Goal: Task Accomplishment & Management: Use online tool/utility

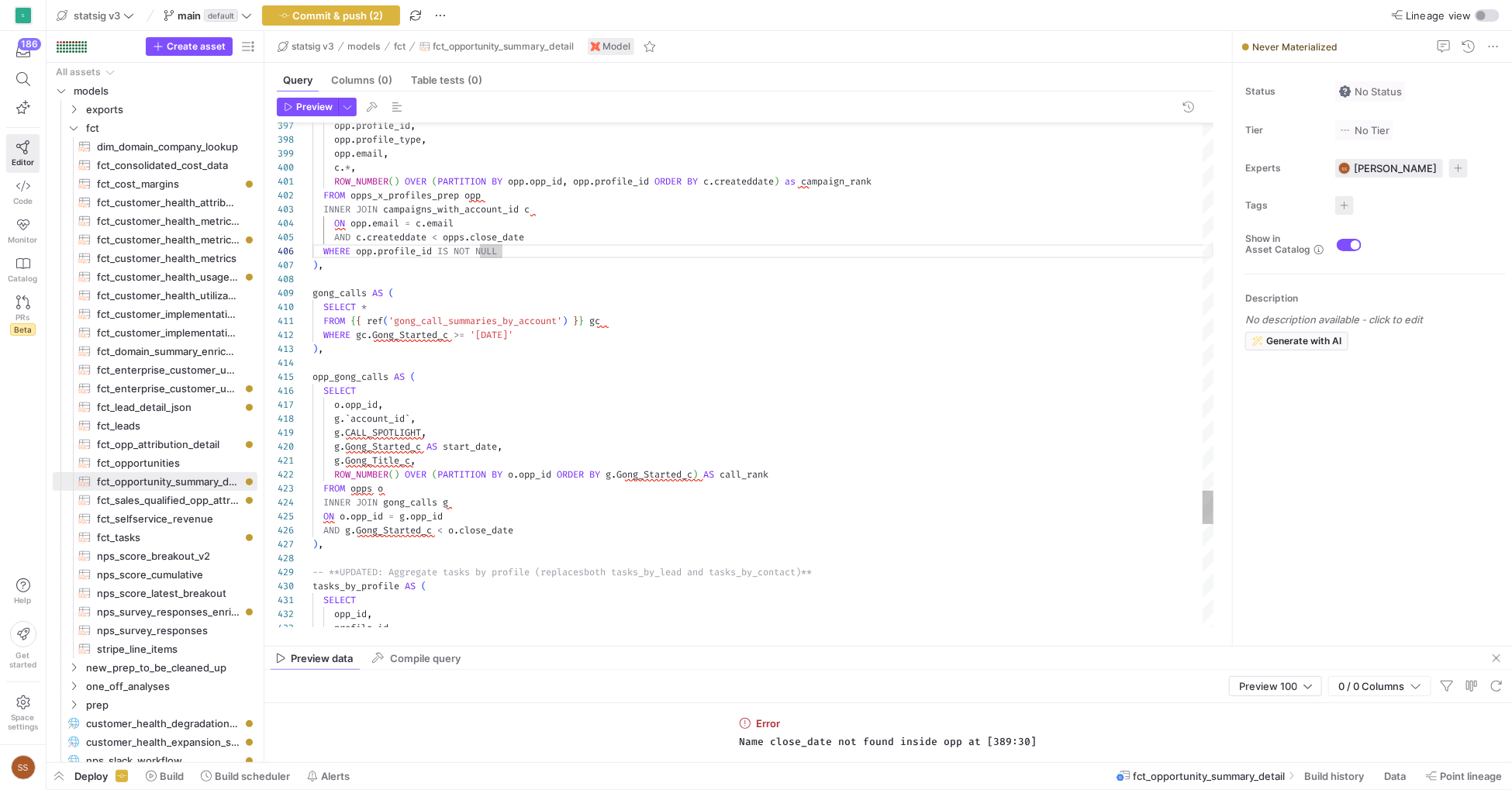
scroll to position [98, 105]
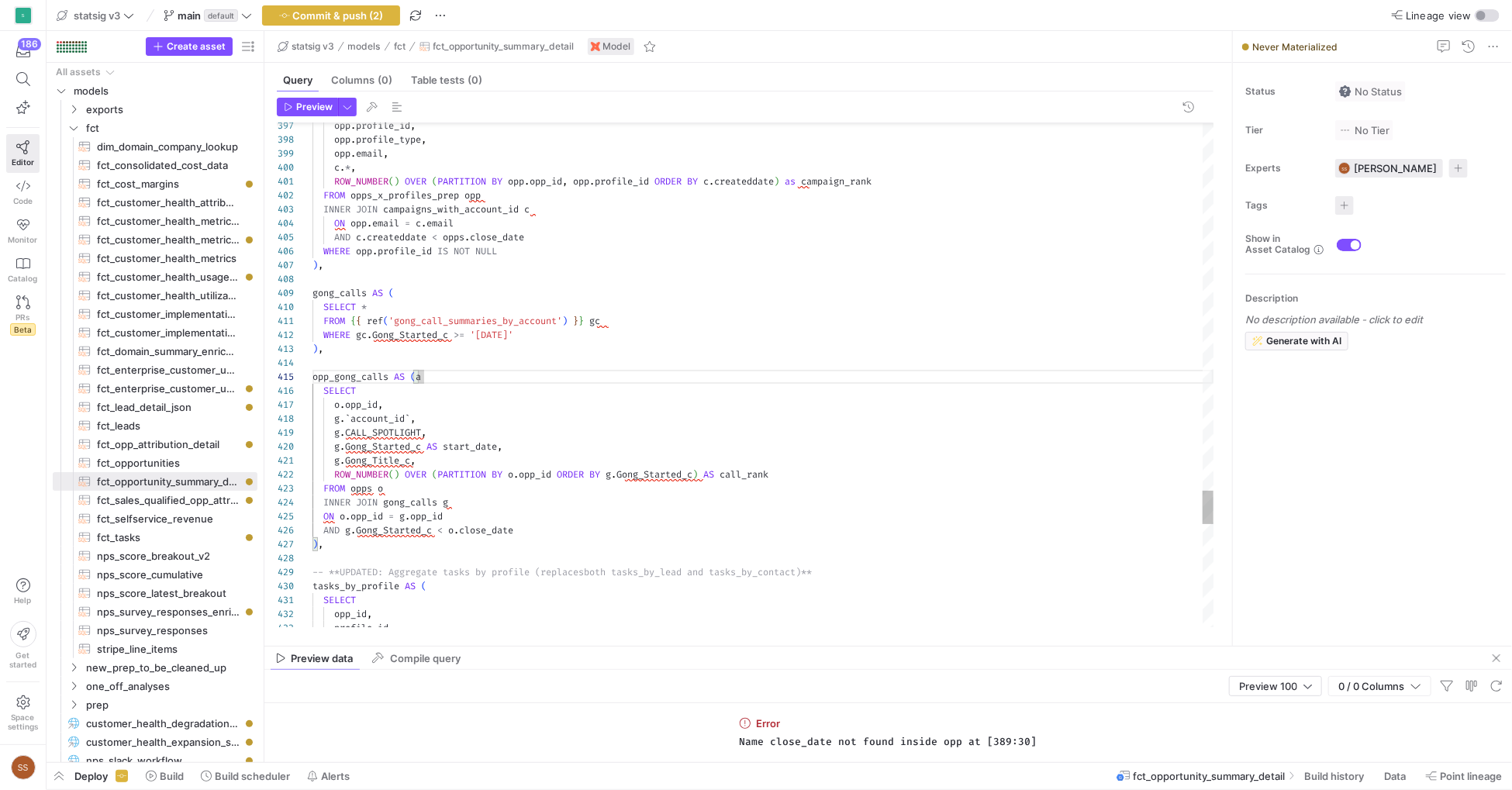
scroll to position [56, 105]
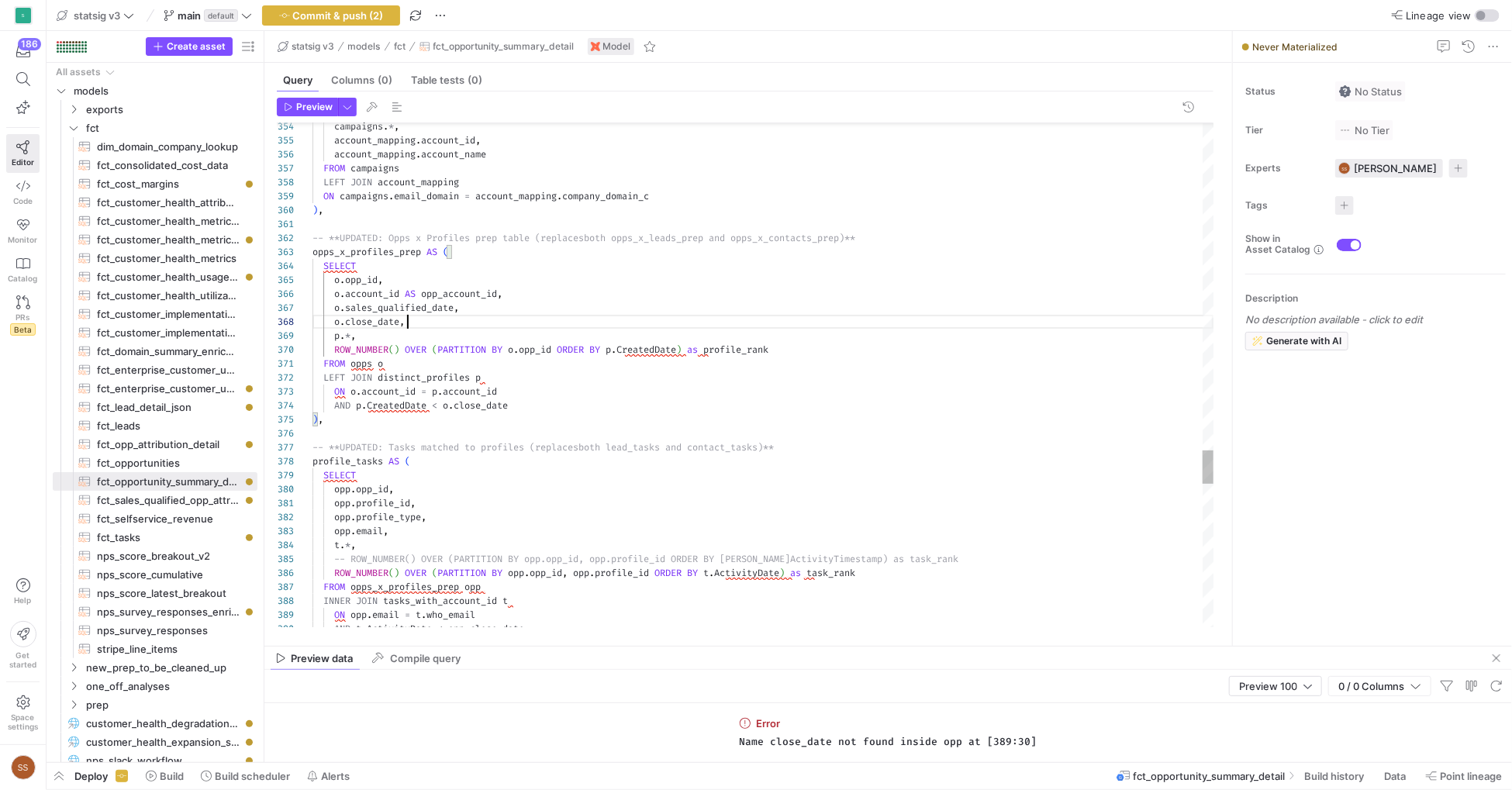
scroll to position [98, 94]
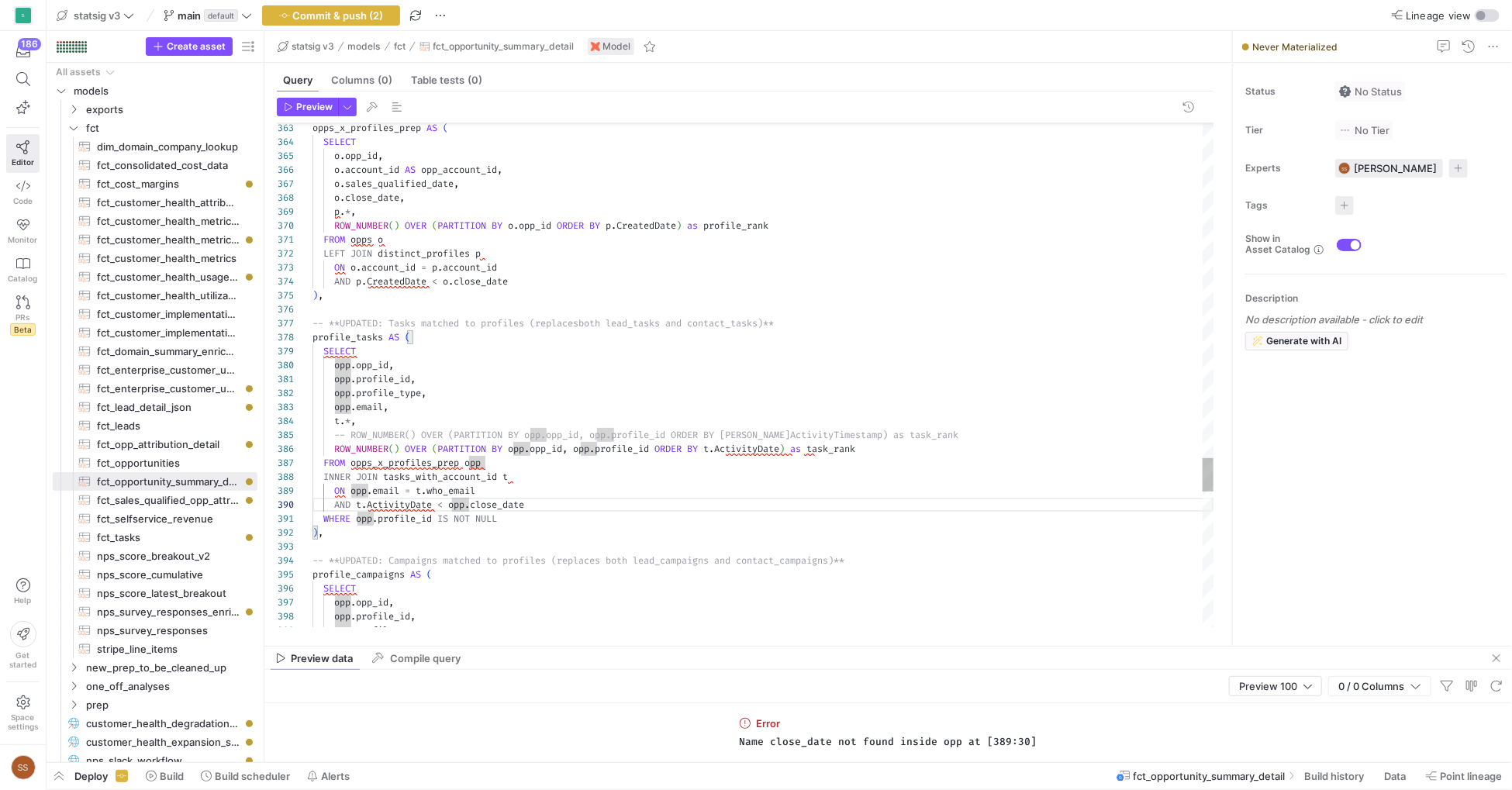
scroll to position [0, 190]
click at [311, 105] on span "Preview" at bounding box center [315, 107] width 37 height 11
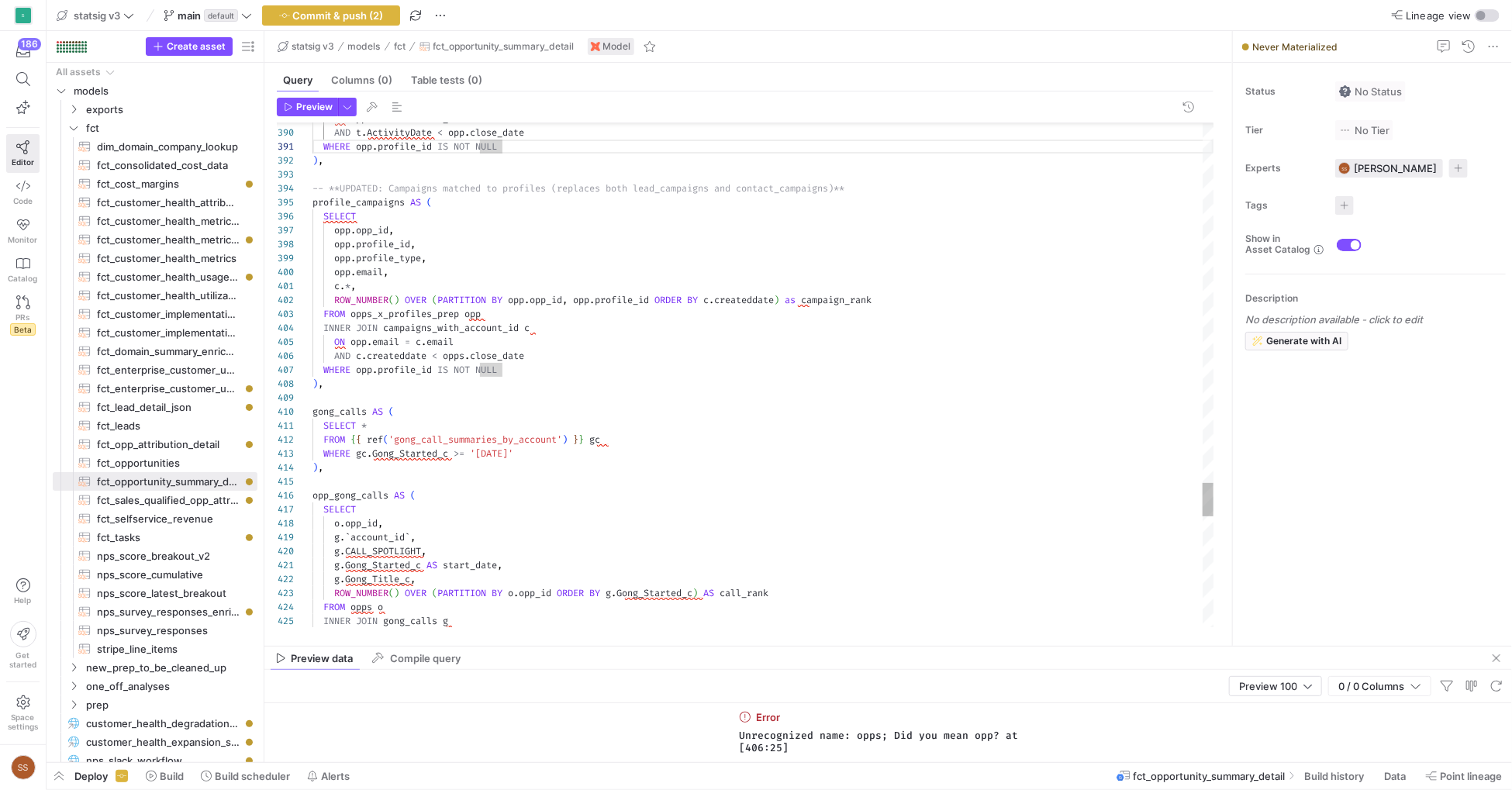
scroll to position [70, 105]
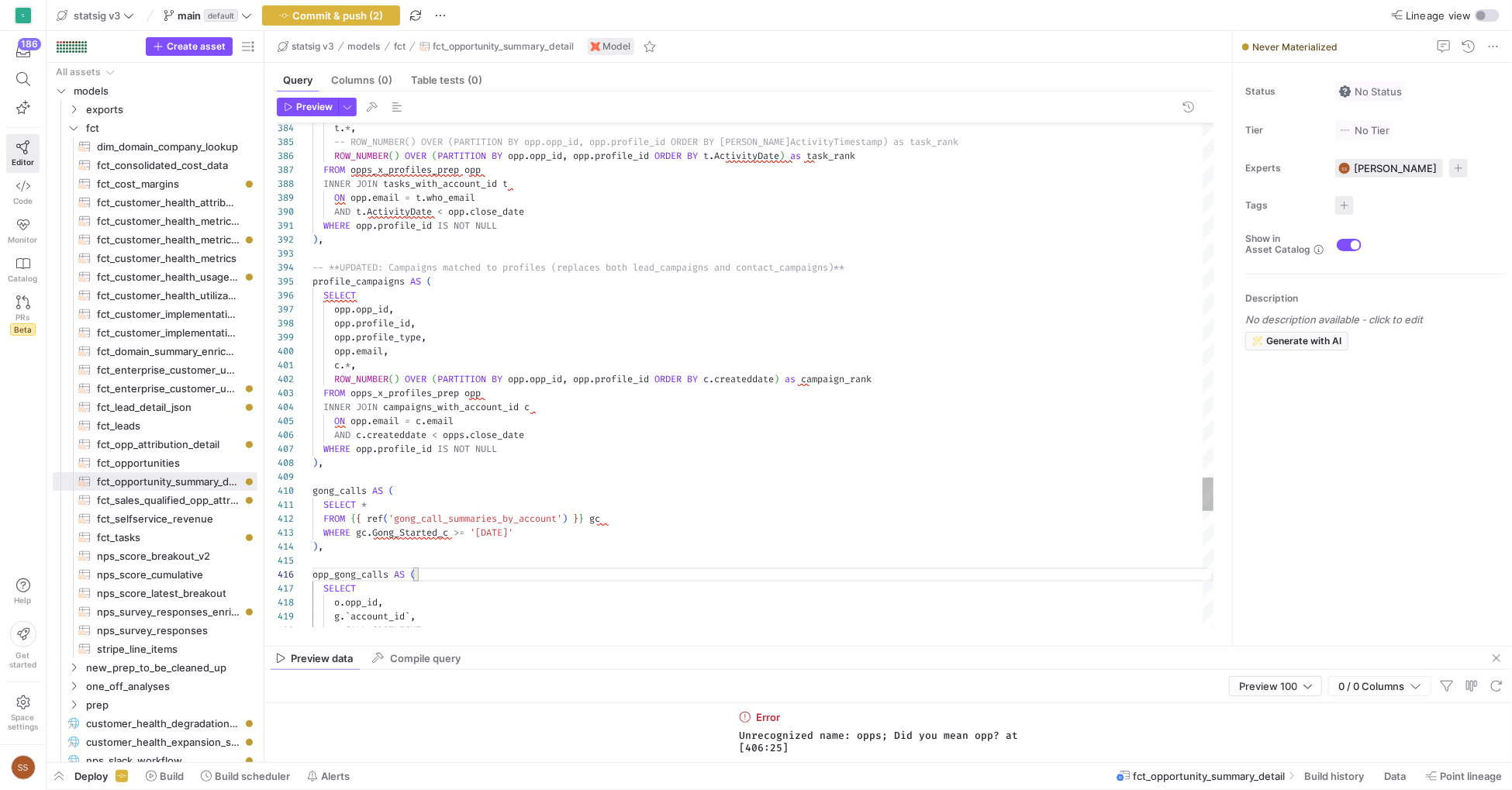
type textarea "c.*, ROW_NUMBER() OVER (PARTITION BY opp.opp_id, opp.profile_id ORDER BY c.crea…"
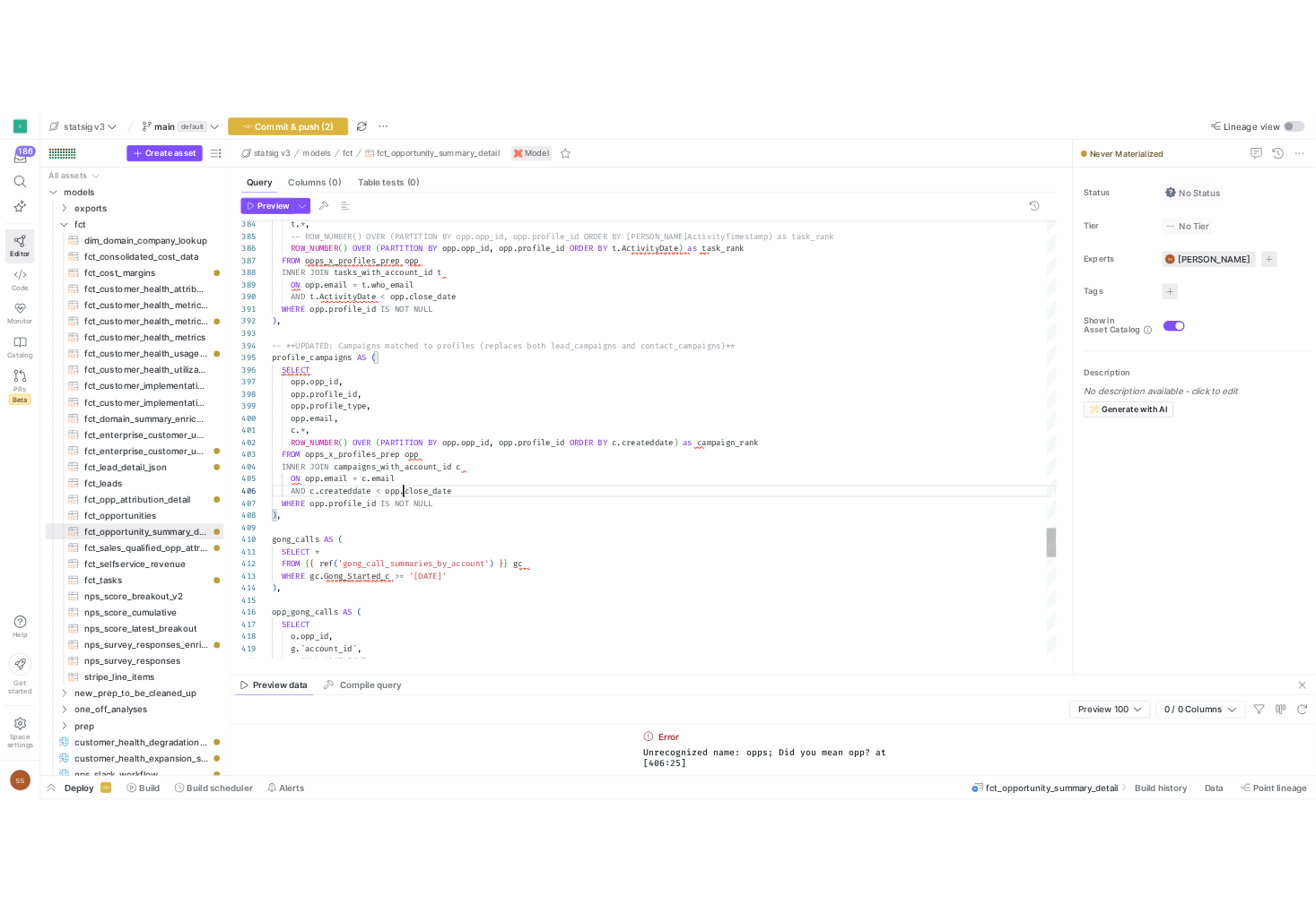
scroll to position [81, 174]
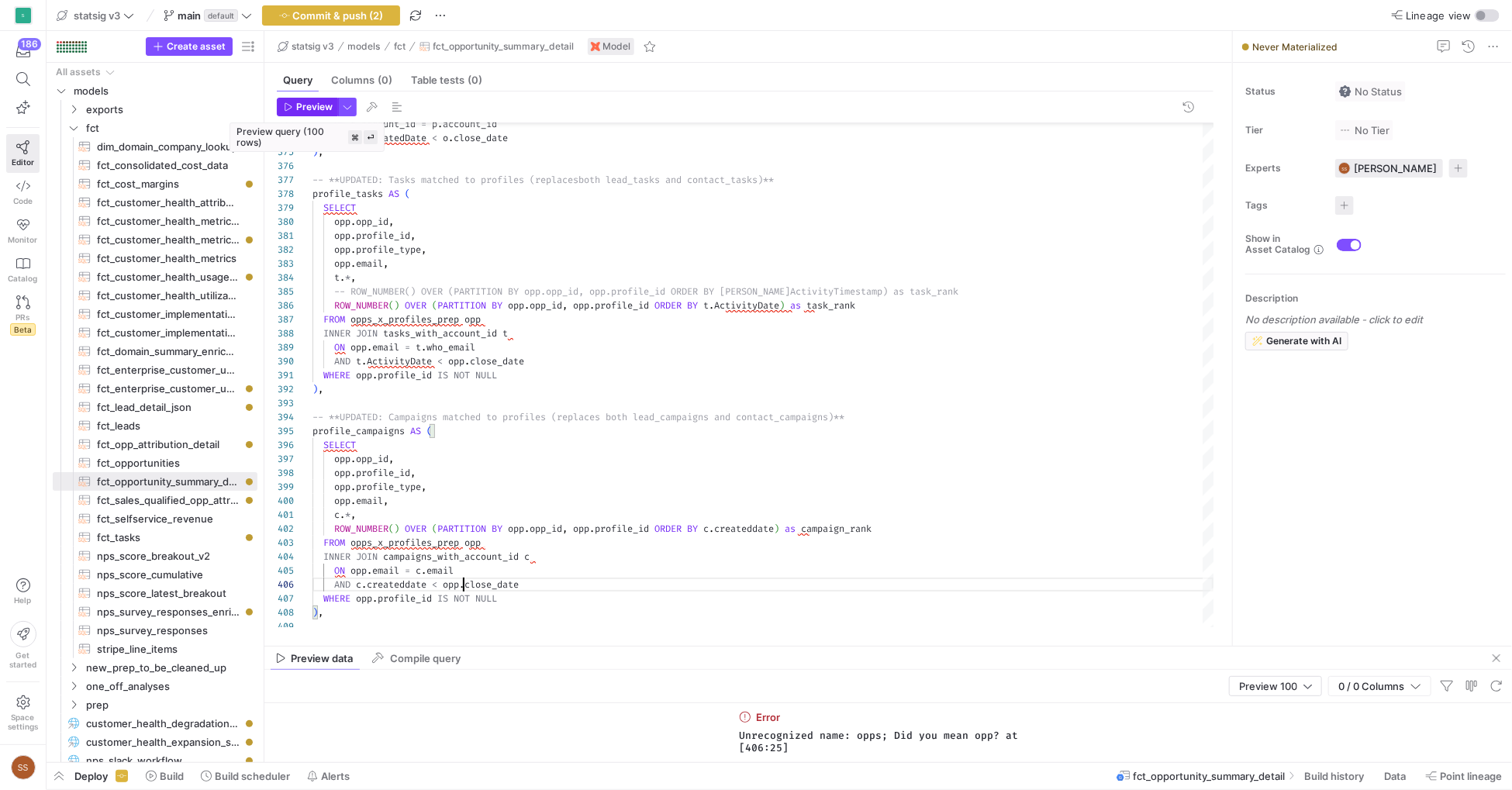
click at [287, 113] on span "button" at bounding box center [308, 107] width 60 height 17
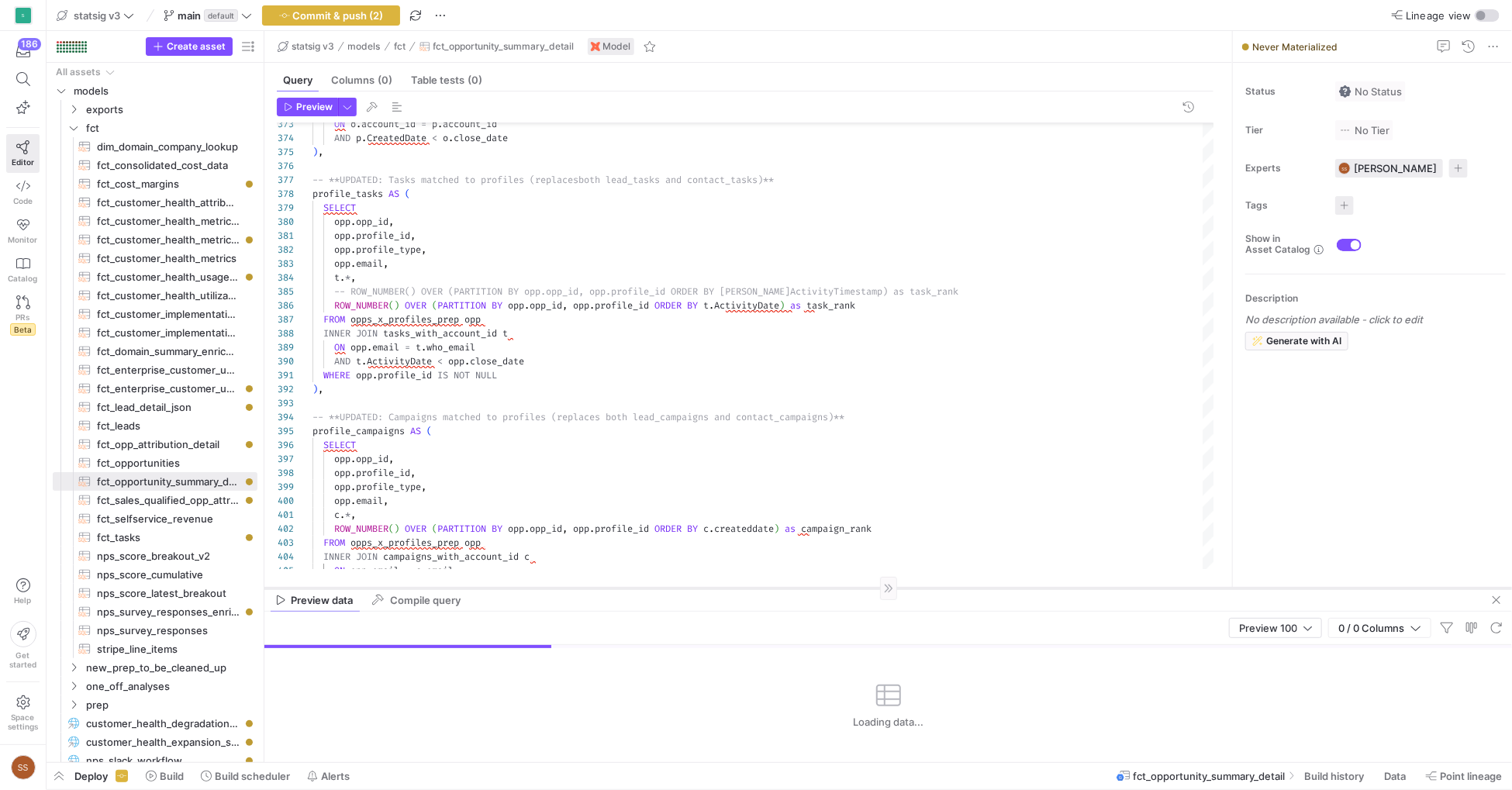
drag, startPoint x: 700, startPoint y: 645, endPoint x: 690, endPoint y: 582, distance: 63.8
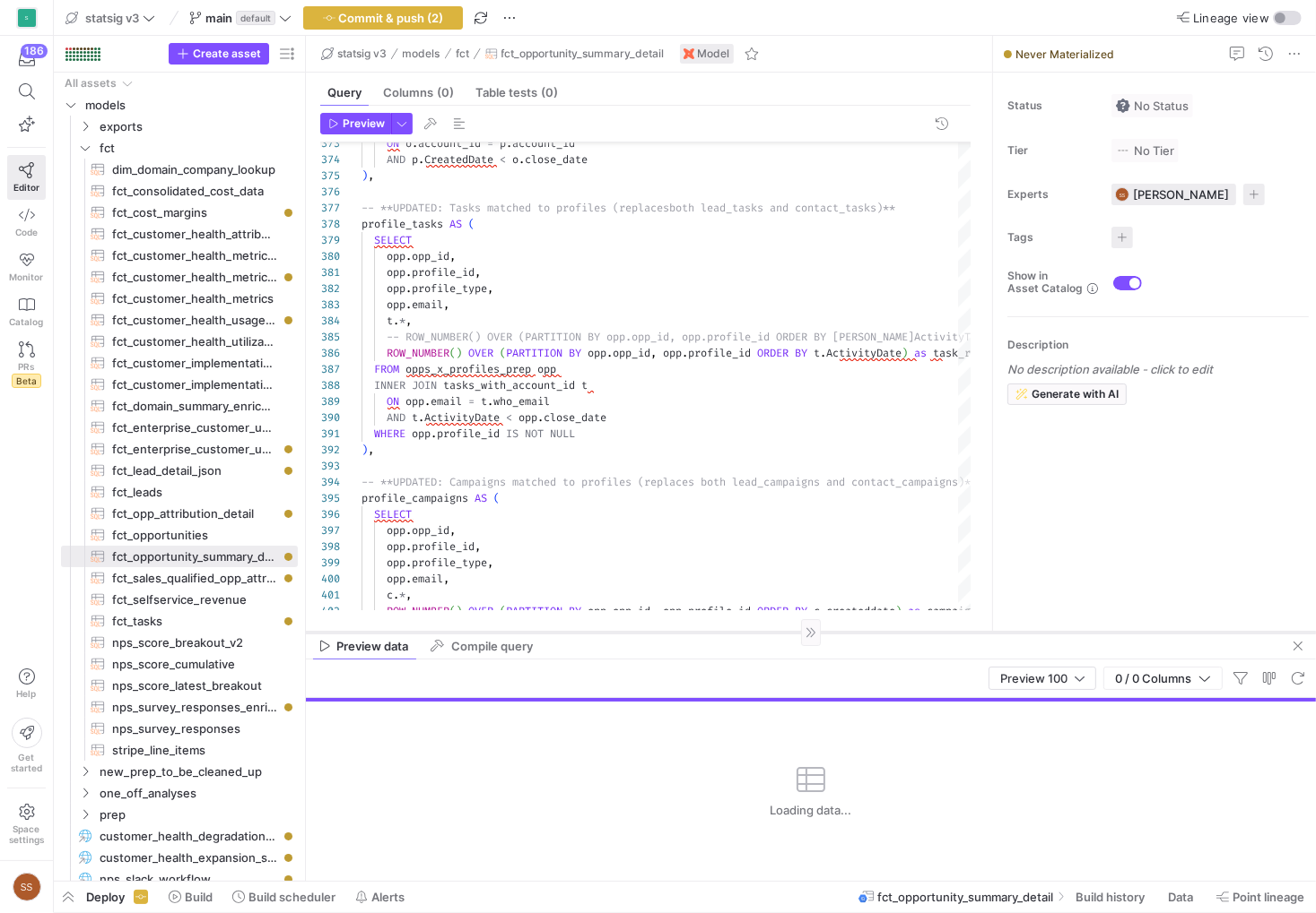
drag, startPoint x: 837, startPoint y: 674, endPoint x: 839, endPoint y: 636, distance: 38.1
click at [839, 633] on div at bounding box center [811, 632] width 1010 height 1
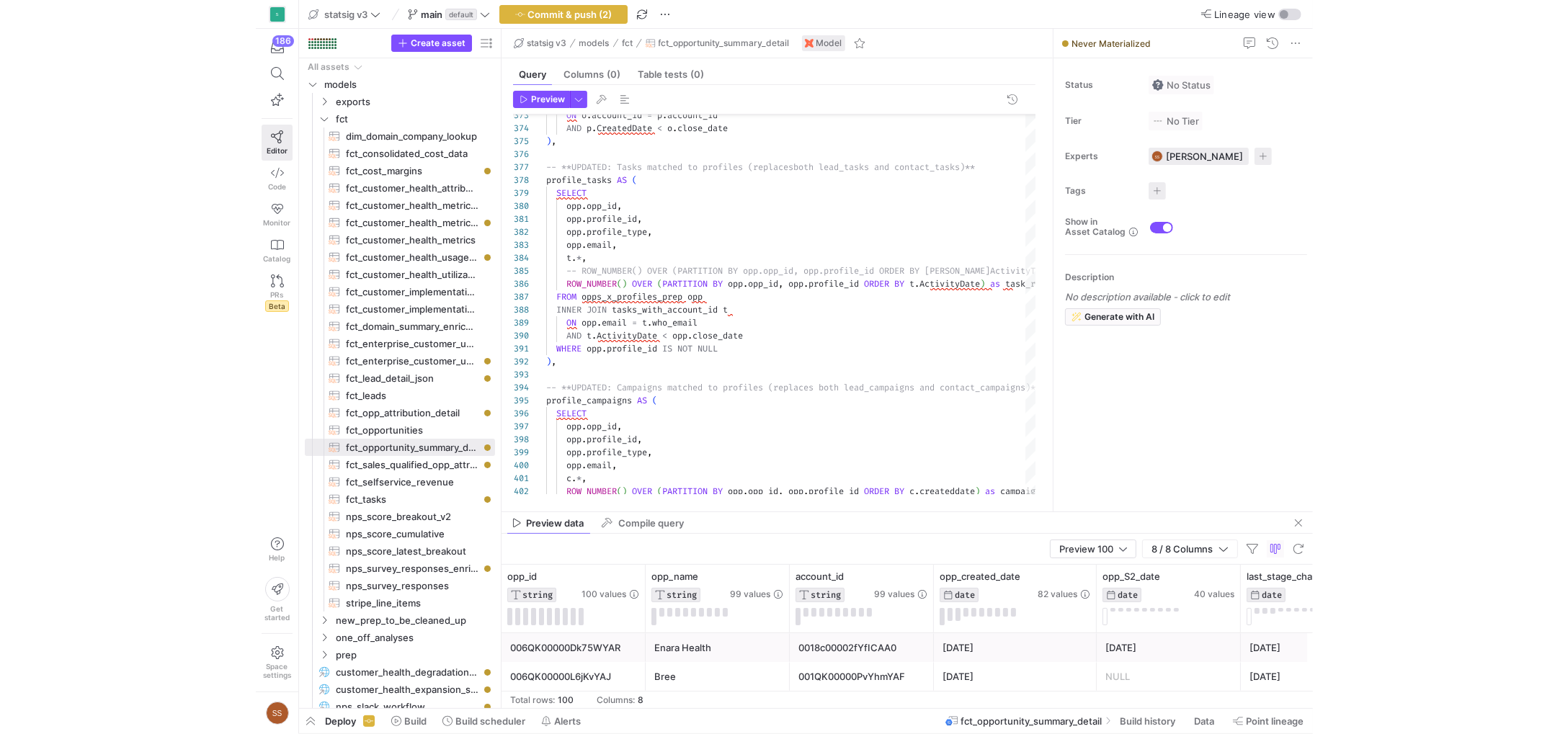
scroll to position [0, 0]
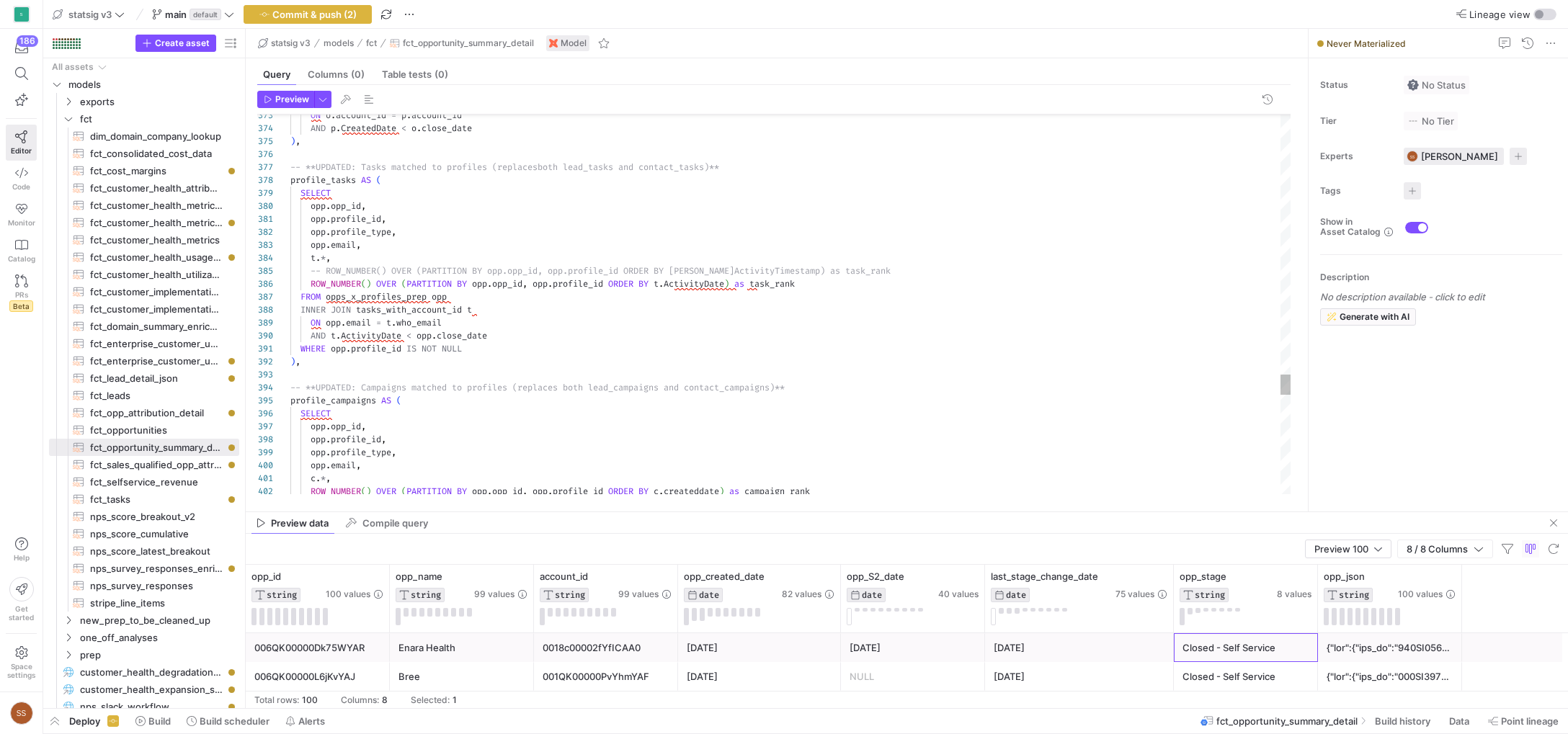
click at [878, 652] on div at bounding box center [1390, 648] width 126 height 28
click at [337, 14] on span "Commit & push (2)" at bounding box center [314, 14] width 85 height 12
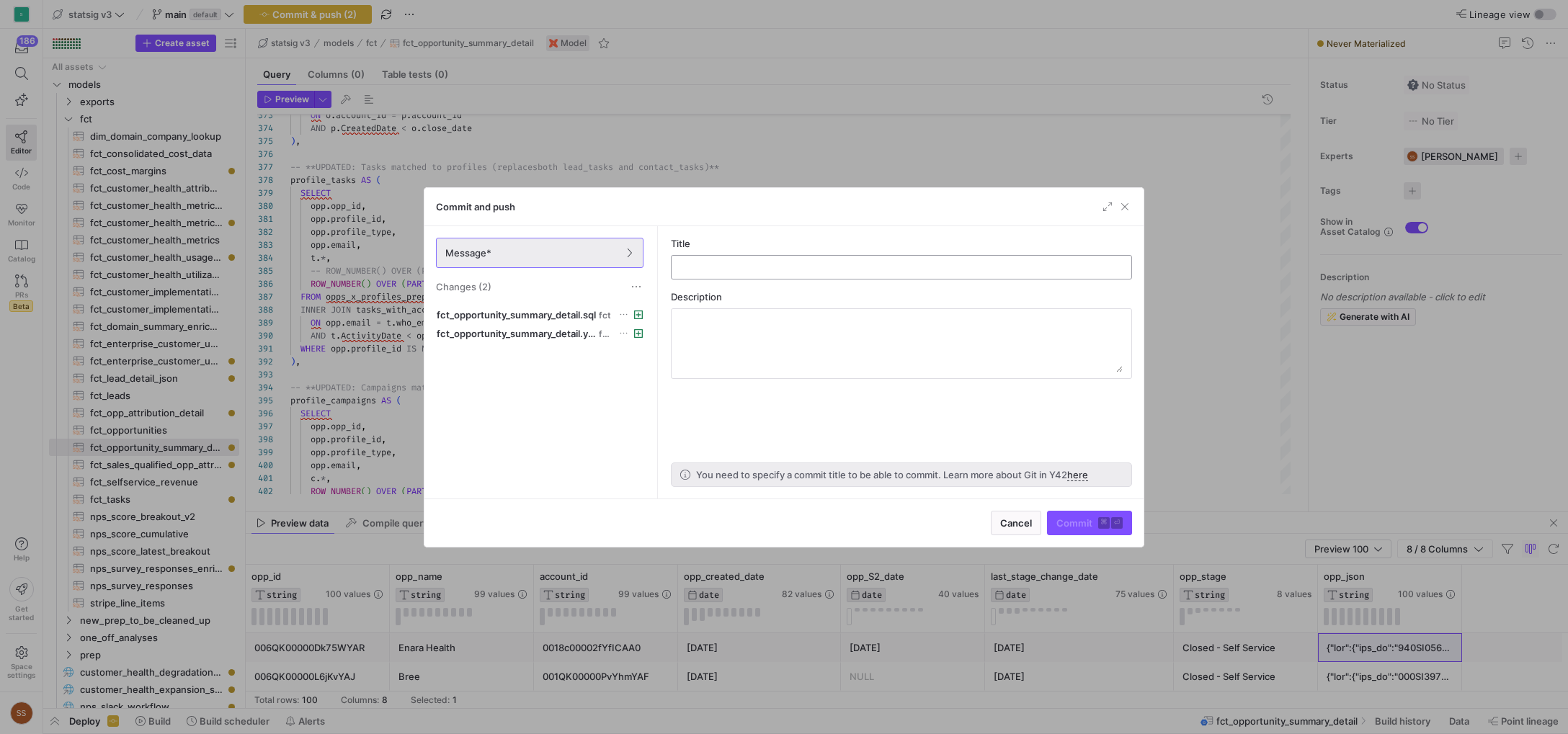
click at [784, 260] on div at bounding box center [902, 268] width 437 height 23
type input "Add full opp summary"
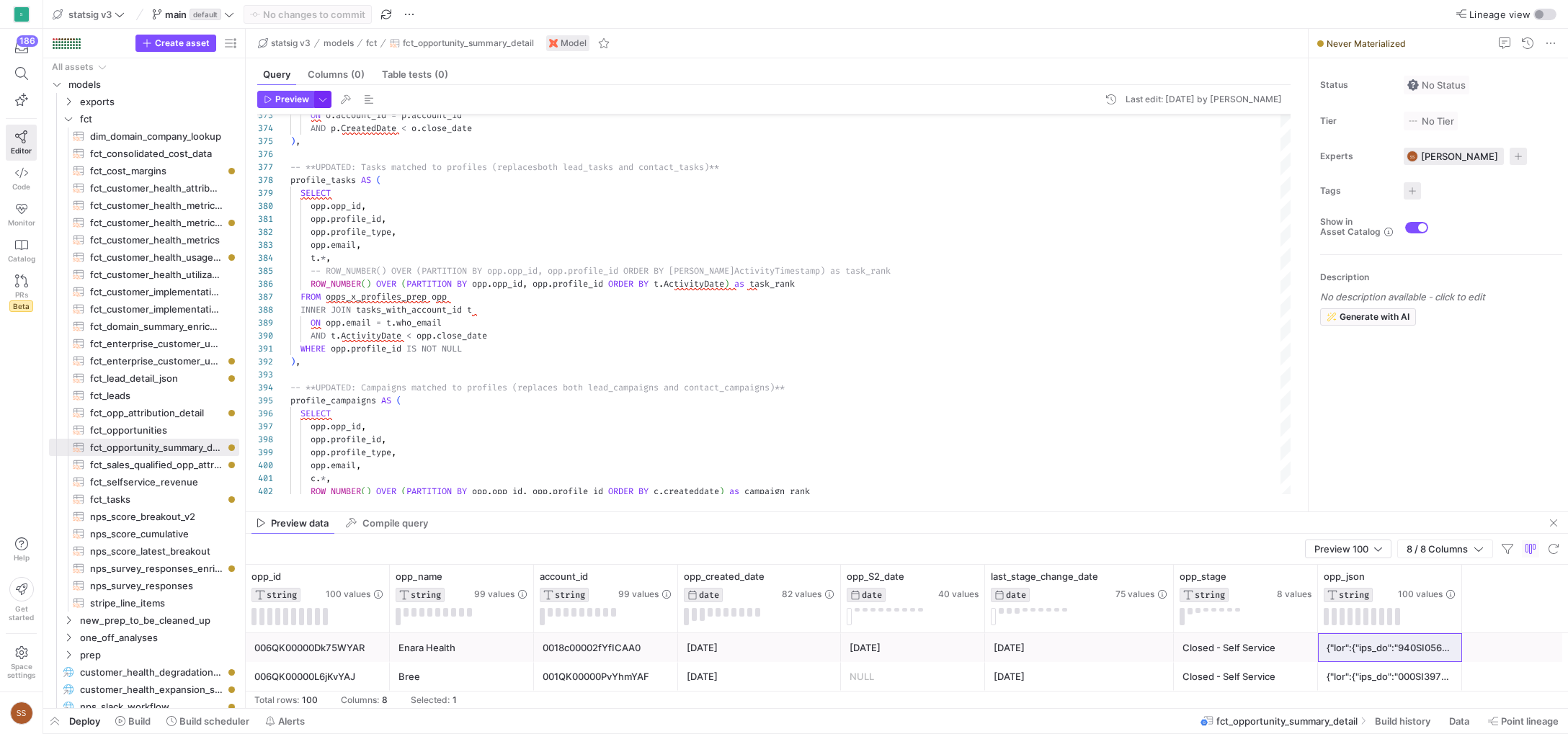
click at [326, 101] on span "button" at bounding box center [323, 99] width 16 height 16
click at [326, 101] on div at bounding box center [784, 367] width 1568 height 734
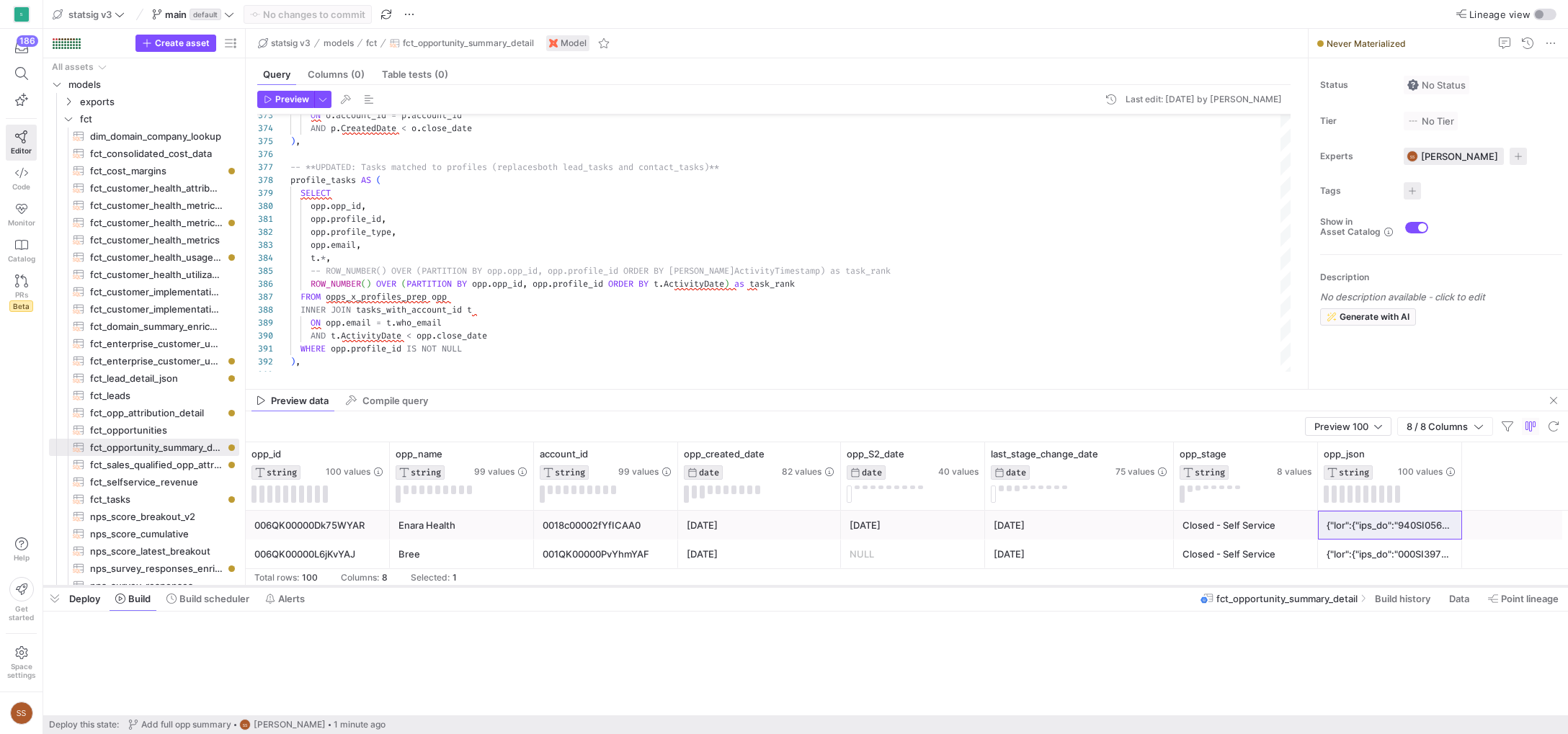
drag, startPoint x: 398, startPoint y: 709, endPoint x: 414, endPoint y: 587, distance: 123.0
click at [415, 587] on div at bounding box center [805, 586] width 1525 height 5
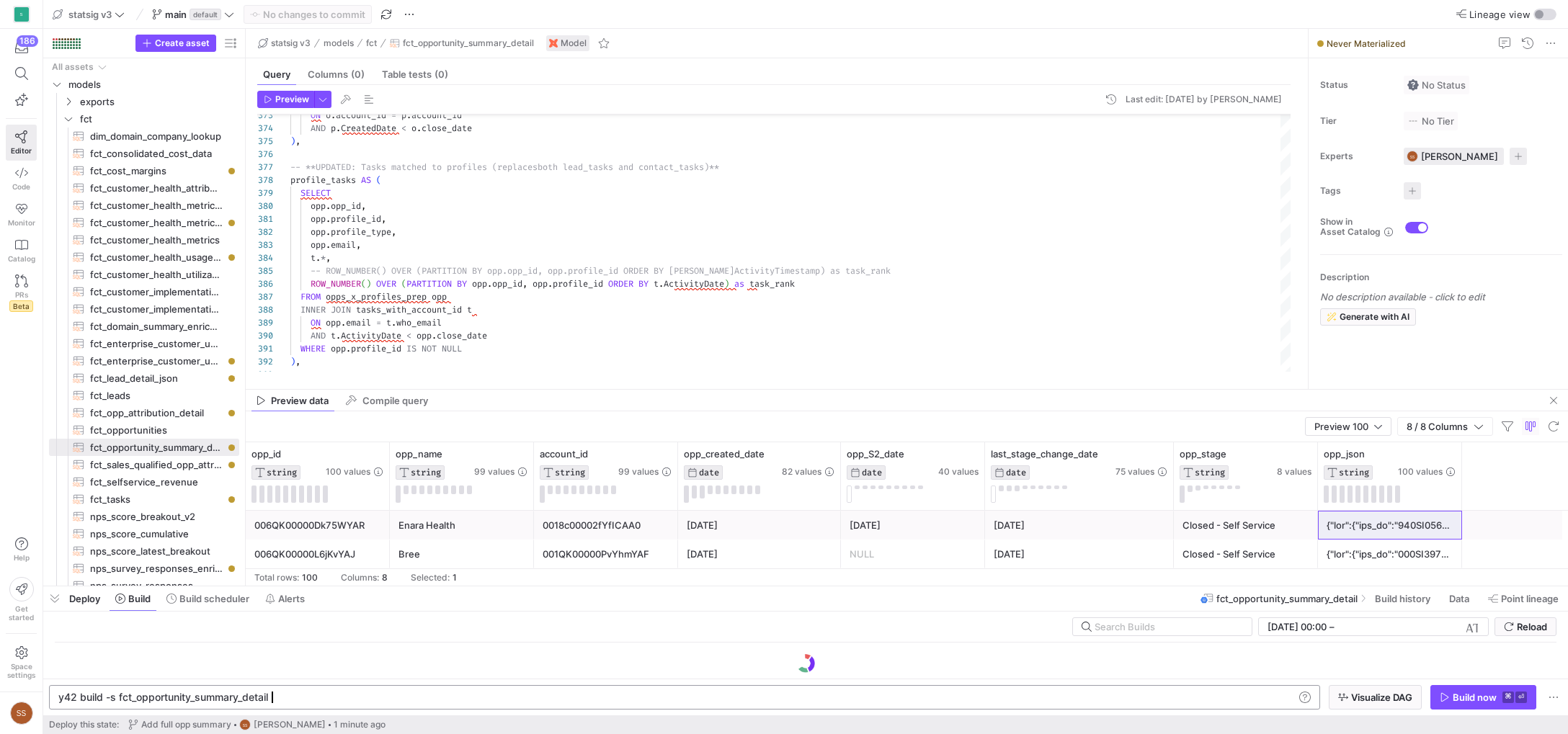
click at [303, 695] on div "y42 build -s fct_opportunity_summary_detail" at bounding box center [677, 698] width 1237 height 12
type textarea "y42 build -s fct_opportunity_summary_detail"
click at [878, 693] on span "Visualize DAG" at bounding box center [1382, 698] width 61 height 12
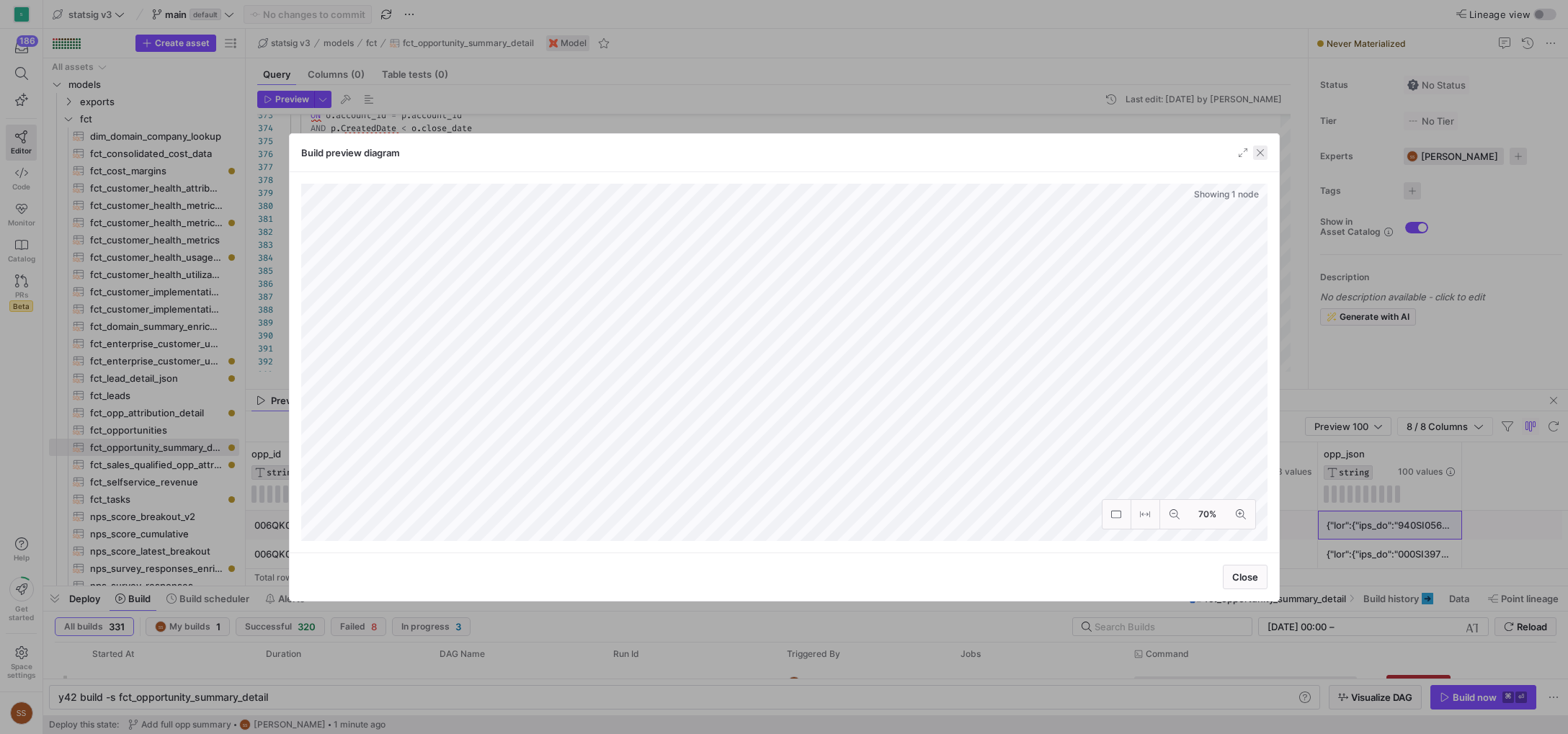
click at [878, 149] on span "button" at bounding box center [1260, 153] width 15 height 15
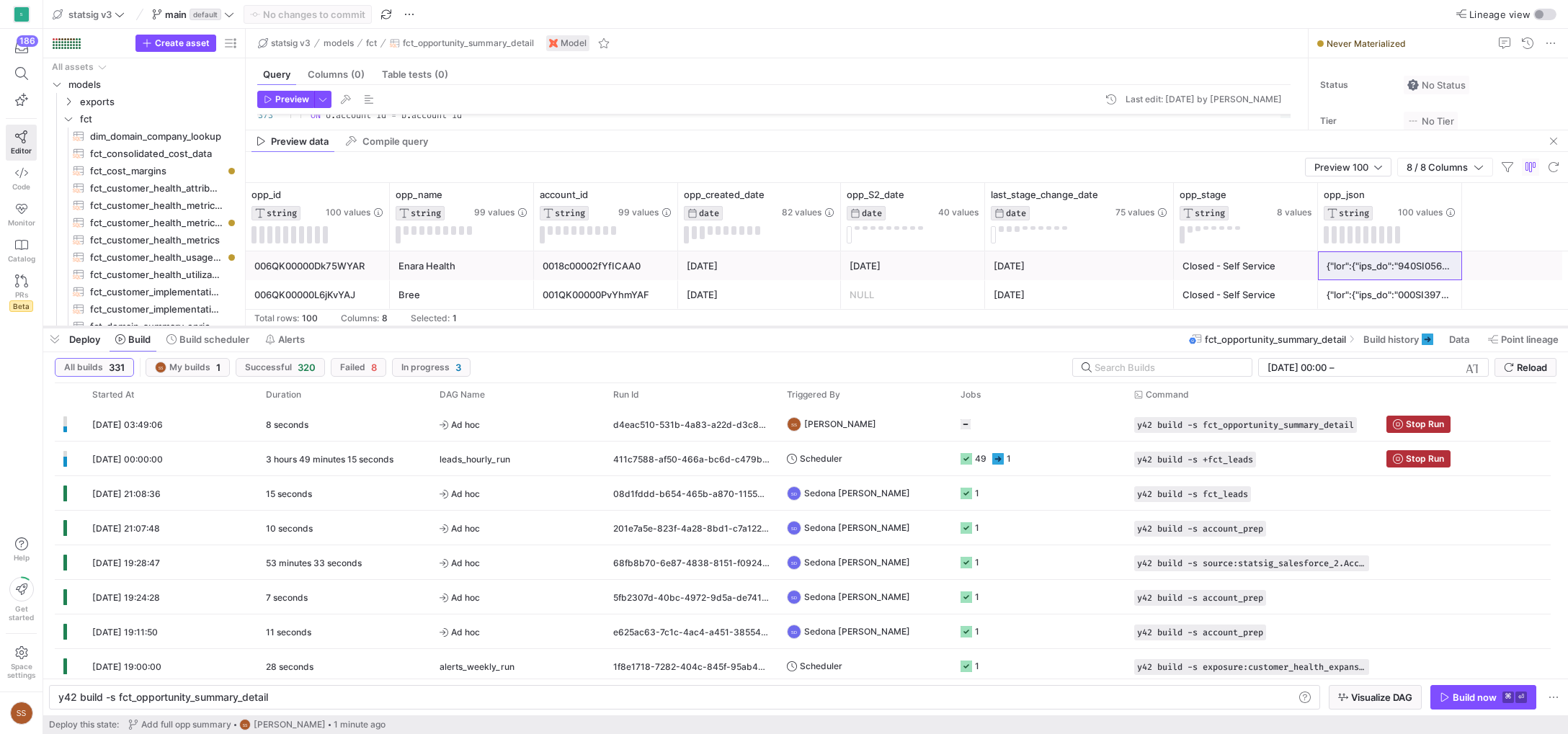
drag, startPoint x: 791, startPoint y: 583, endPoint x: 749, endPoint y: 322, distance: 264.4
click at [749, 324] on div at bounding box center [805, 327] width 1525 height 5
